Goal: Find specific page/section: Find specific page/section

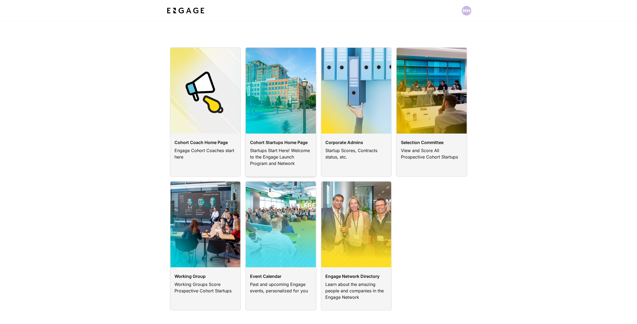
click at [272, 129] on link at bounding box center [280, 112] width 71 height 130
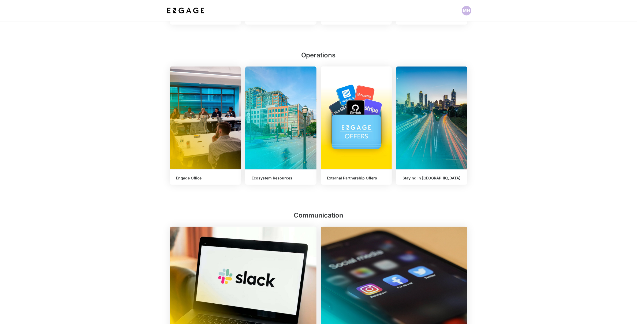
scroll to position [329, 0]
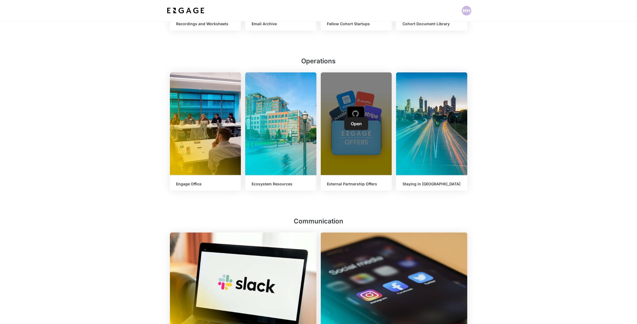
click at [343, 119] on div "Open" at bounding box center [356, 123] width 71 height 103
click at [359, 124] on span "Open" at bounding box center [356, 123] width 11 height 5
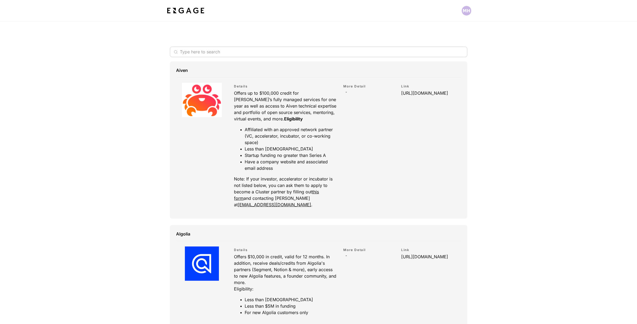
scroll to position [6, 0]
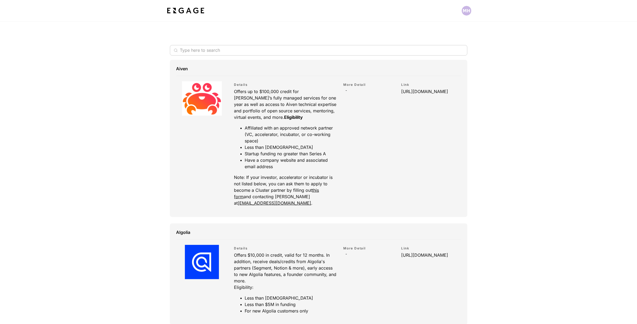
click at [216, 48] on input "text" at bounding box center [316, 50] width 272 height 10
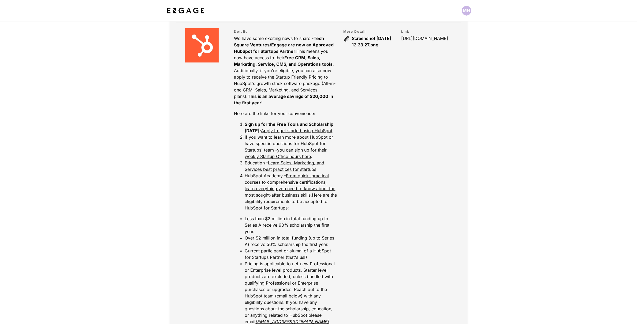
scroll to position [154, 0]
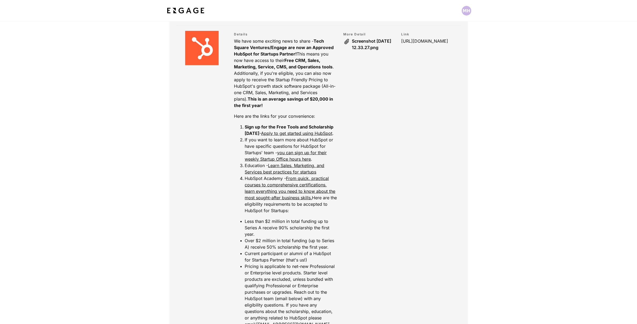
type input "hub"
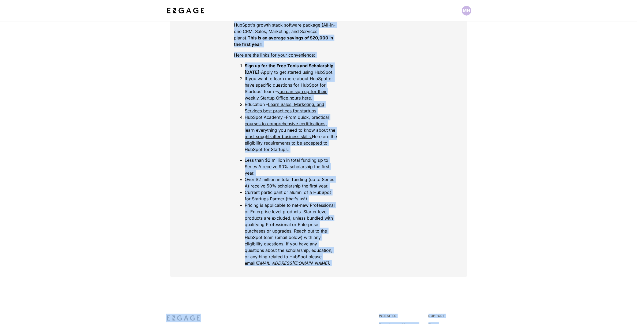
scroll to position [264, 0]
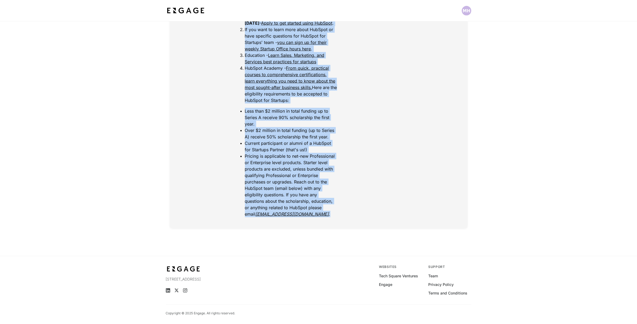
drag, startPoint x: 235, startPoint y: 41, endPoint x: 316, endPoint y: 215, distance: 191.9
click at [316, 215] on div "We have some exciting news to share - Tech Square Ventures/Engage are now an Ap…" at bounding box center [285, 73] width 103 height 290
copy div "We have some exciting news to share - Tech Square Ventures/Engage are now an Ap…"
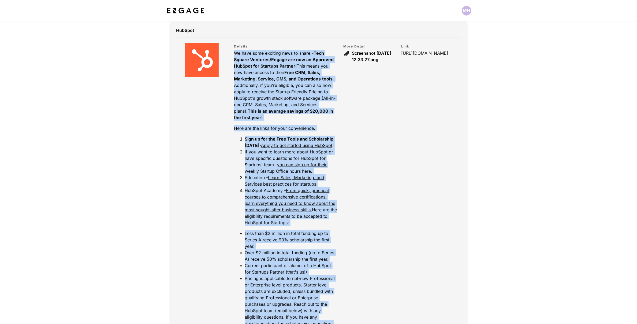
scroll to position [113, 0]
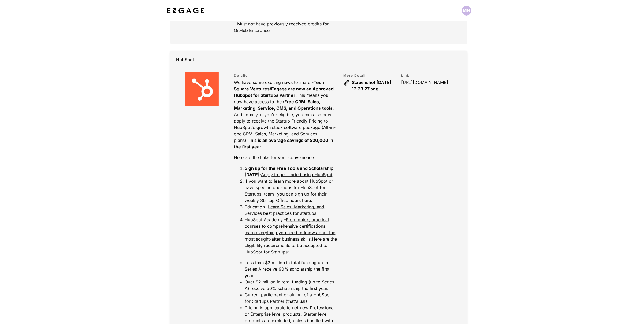
click at [357, 91] on span "Screenshot 2023-07-28 at 12.33.27.png" at bounding box center [373, 85] width 43 height 13
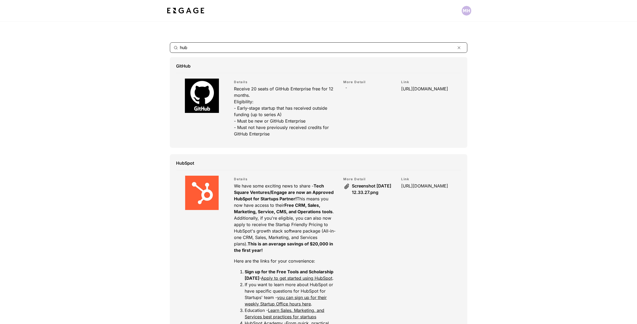
scroll to position [13, 0]
